Goal: Information Seeking & Learning: Learn about a topic

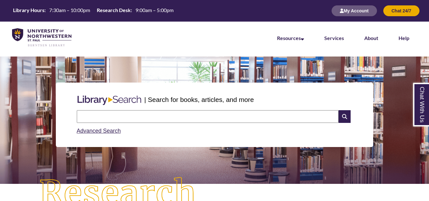
click at [166, 120] on input "text" at bounding box center [208, 116] width 262 height 13
click at [92, 118] on input "**********" at bounding box center [208, 116] width 262 height 13
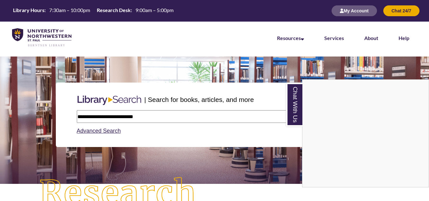
type input "**********"
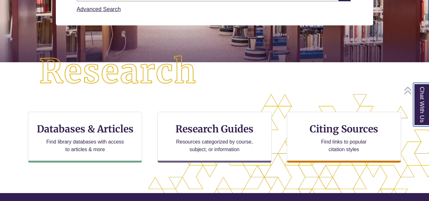
scroll to position [123, 0]
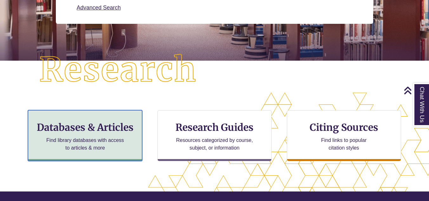
click at [112, 136] on div "Databases & Articles Find library databases with access to articles & more" at bounding box center [85, 135] width 114 height 51
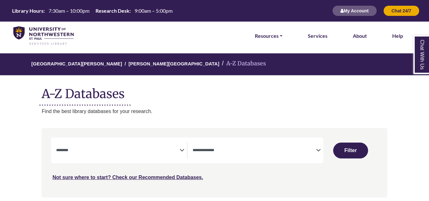
select select "Database Subject Filter"
select select "Database Types Filter"
select select "Database Subject Filter"
select select "Database Types Filter"
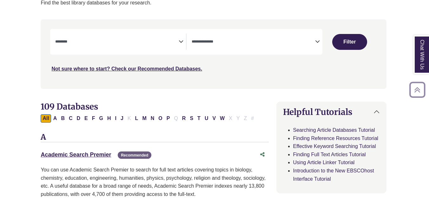
scroll to position [109, 2]
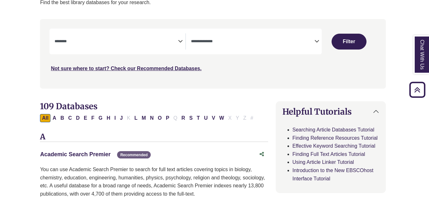
click at [91, 153] on link "Academic Search Premier This link opens in a new window" at bounding box center [75, 154] width 70 height 6
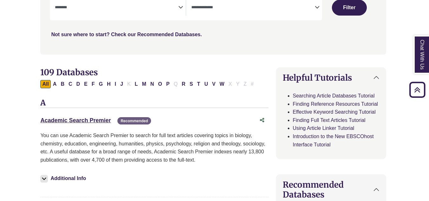
scroll to position [145, 1]
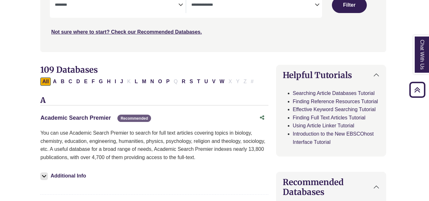
click at [100, 119] on link "Academic Search Premier This link opens in a new window" at bounding box center [75, 118] width 70 height 6
